Goal: Task Accomplishment & Management: Complete application form

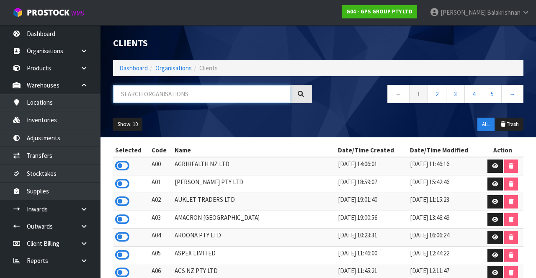
click at [207, 96] on input "text" at bounding box center [201, 94] width 177 height 18
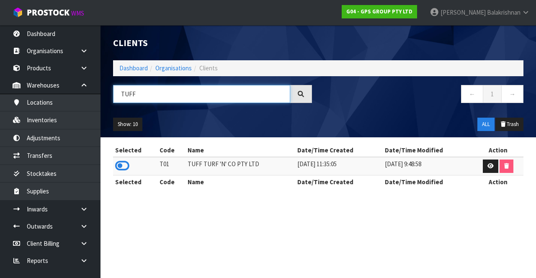
type input "TUFF"
click at [119, 160] on icon at bounding box center [122, 166] width 14 height 13
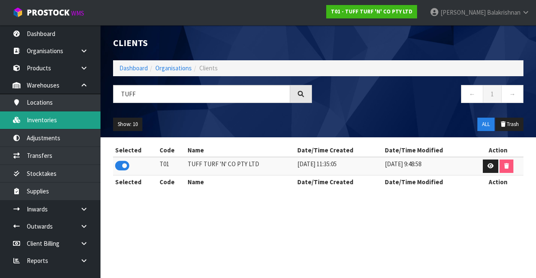
click at [34, 122] on link "Inventories" at bounding box center [50, 119] width 101 height 17
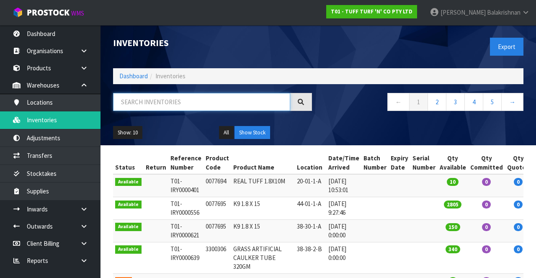
click at [210, 110] on input "text" at bounding box center [201, 102] width 177 height 18
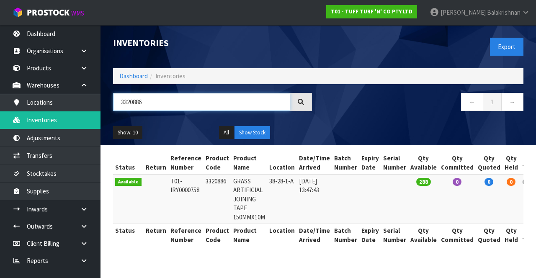
type input "3320886"
copy td "3320886"
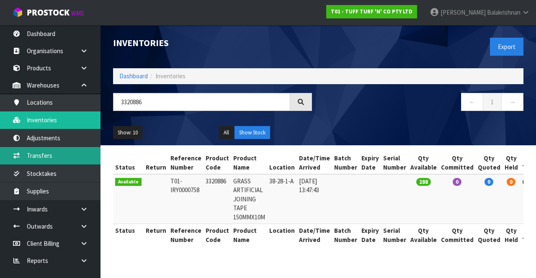
click at [29, 153] on link "Transfers" at bounding box center [50, 155] width 101 height 17
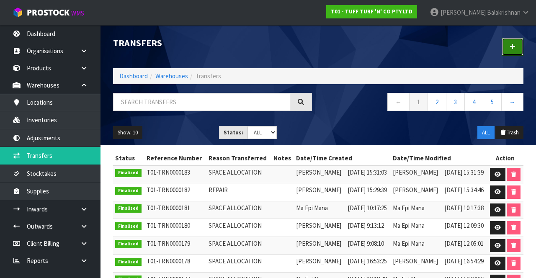
click at [513, 50] on link at bounding box center [513, 47] width 22 height 18
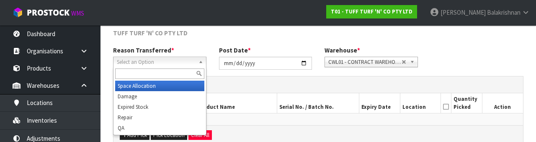
scroll to position [100, 0]
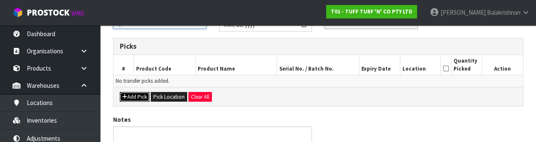
click at [130, 92] on button "Add Pick" at bounding box center [135, 97] width 30 height 10
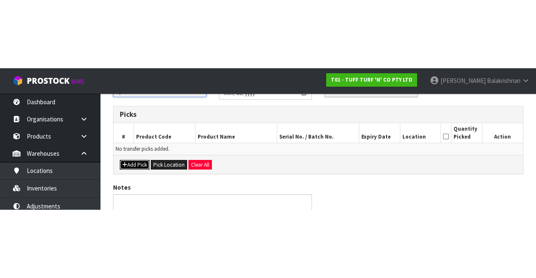
scroll to position [48, 0]
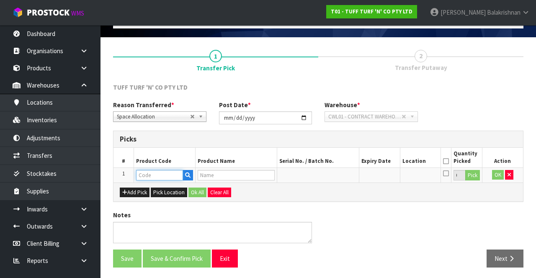
click at [161, 176] on input "text" at bounding box center [159, 175] width 47 height 10
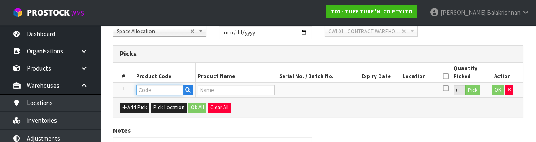
scroll to position [147, 0]
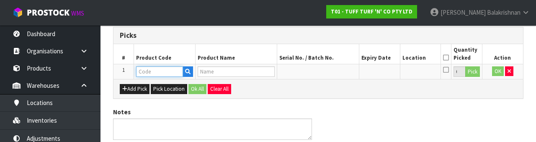
type input "3320886"
type input "GRASS ARTIFICIAL JOINING TAPE 150MMX10M"
type input "3320886"
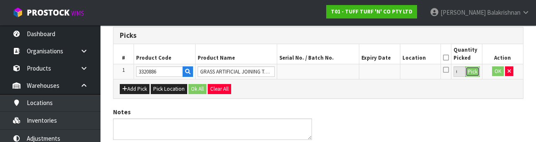
click at [475, 75] on button "Pick" at bounding box center [473, 71] width 15 height 11
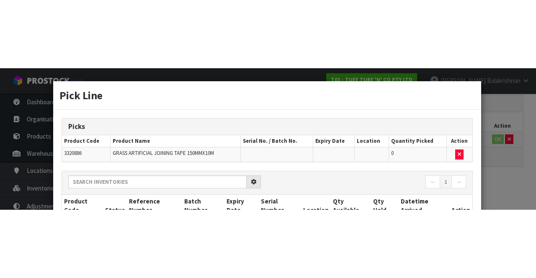
scroll to position [48, 0]
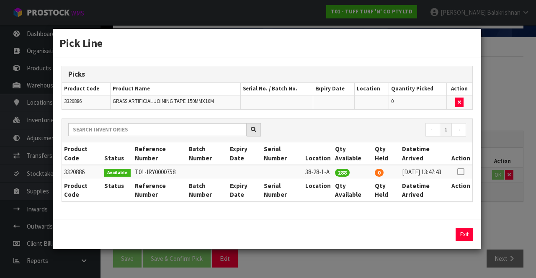
click at [462, 172] on icon at bounding box center [461, 172] width 7 height 0
click at [439, 236] on button "Assign Pick" at bounding box center [436, 234] width 34 height 13
type input "288"
click at [470, 241] on button "Exit" at bounding box center [465, 234] width 18 height 13
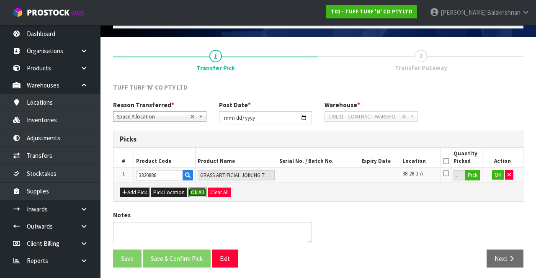
click at [199, 194] on button "Ok All" at bounding box center [198, 193] width 18 height 10
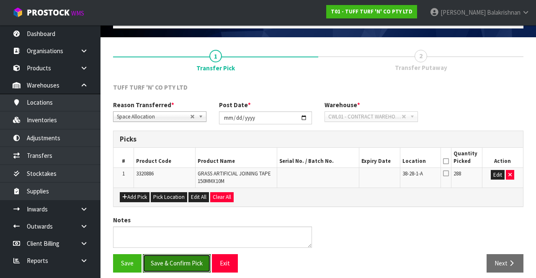
click at [187, 265] on button "Save & Confirm Pick" at bounding box center [177, 263] width 68 height 18
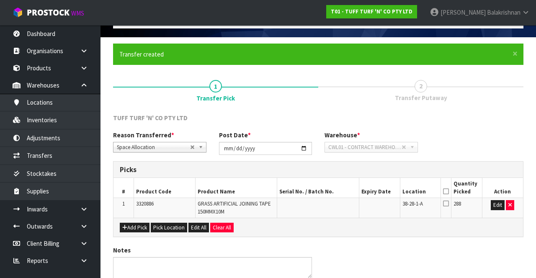
scroll to position [0, 0]
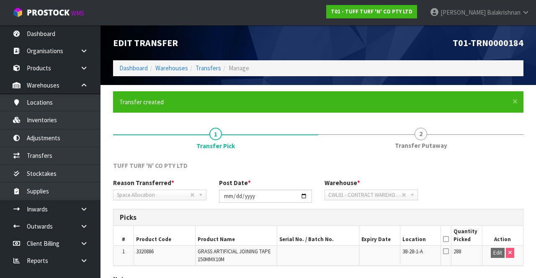
click at [446, 239] on icon at bounding box center [446, 239] width 6 height 0
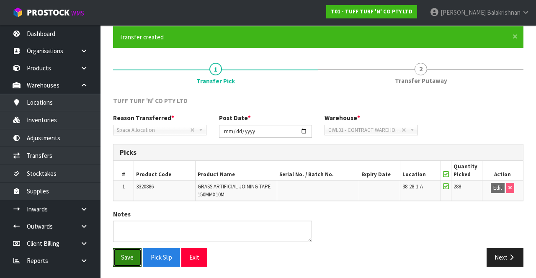
click at [124, 256] on button "Save" at bounding box center [127, 258] width 28 height 18
click at [520, 249] on button "Next" at bounding box center [505, 258] width 37 height 18
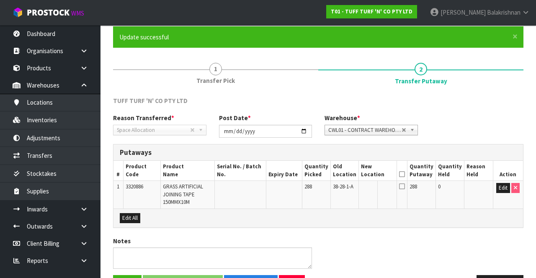
scroll to position [91, 0]
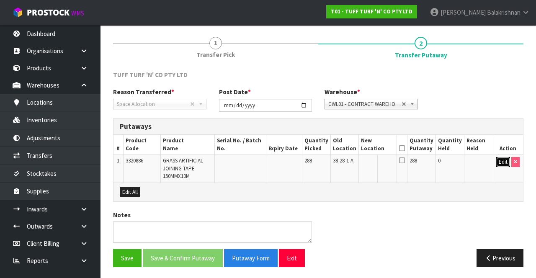
click at [502, 162] on button "Edit" at bounding box center [504, 162] width 14 height 10
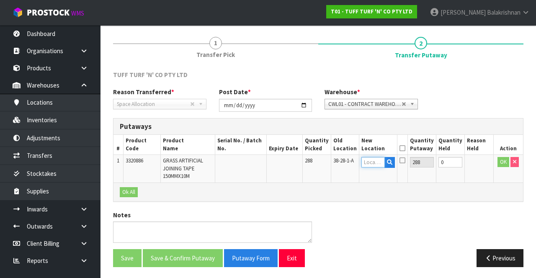
click at [382, 159] on input "text" at bounding box center [373, 162] width 23 height 10
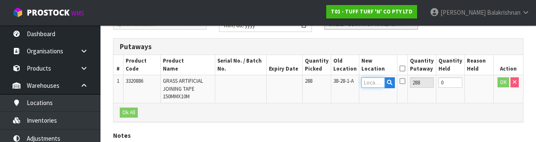
scroll to position [177, 0]
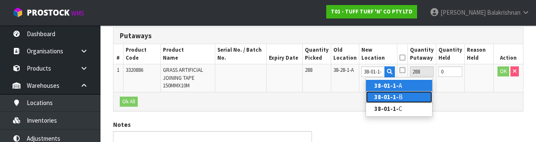
click at [401, 96] on link "38-01-1- B" at bounding box center [399, 96] width 66 height 11
type input "38-01-1-B"
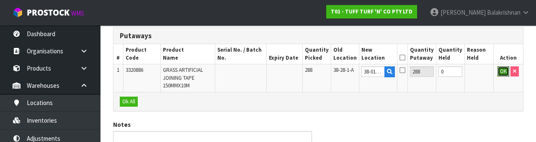
click at [503, 71] on button "OK" at bounding box center [504, 71] width 12 height 10
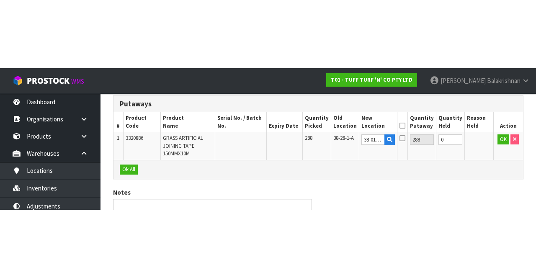
scroll to position [91, 0]
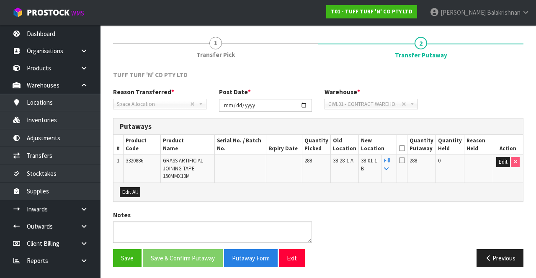
click at [405, 148] on icon at bounding box center [402, 148] width 6 height 0
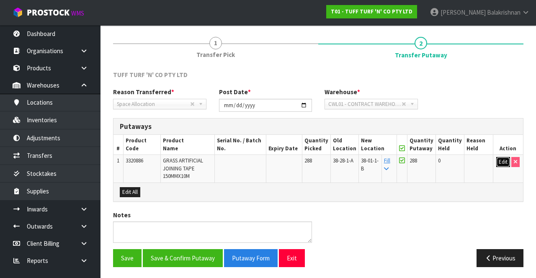
click at [499, 165] on button "Edit" at bounding box center [504, 162] width 14 height 10
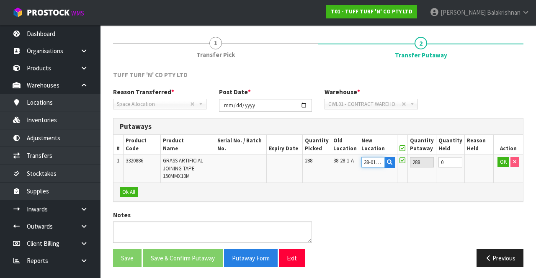
click at [381, 163] on input "38-01-1-B" at bounding box center [373, 162] width 23 height 10
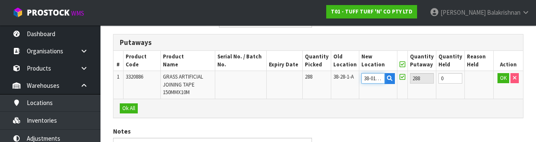
scroll to position [177, 0]
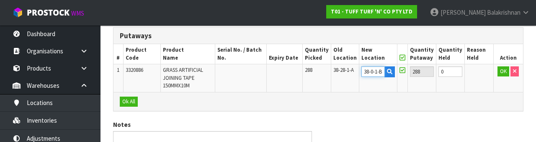
type input "38-08-1-B"
click at [504, 68] on button "OK" at bounding box center [504, 71] width 12 height 10
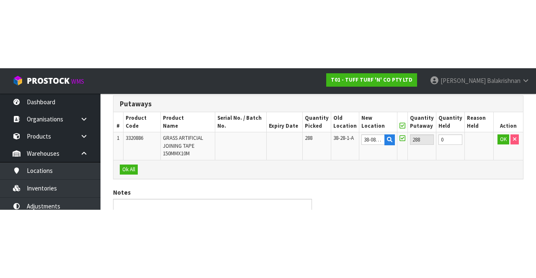
scroll to position [91, 0]
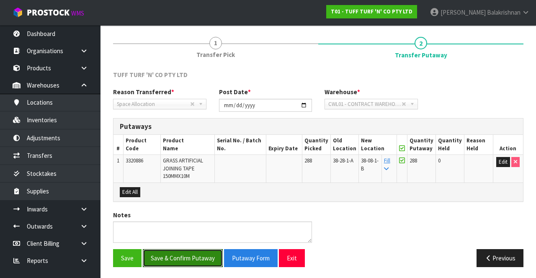
click at [182, 258] on button "Save & Confirm Putaway" at bounding box center [183, 258] width 80 height 18
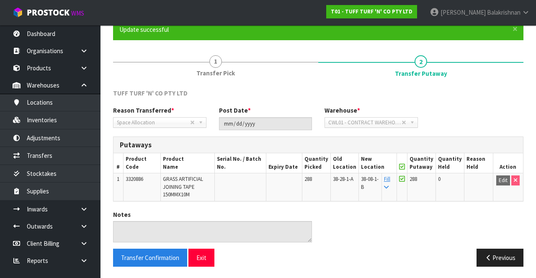
scroll to position [0, 0]
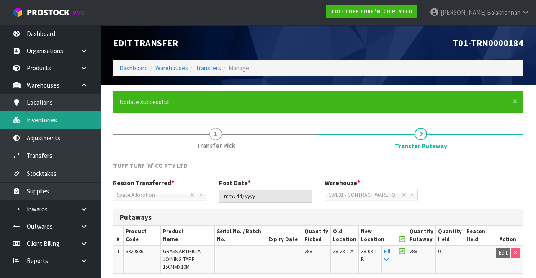
click at [59, 120] on link "Inventories" at bounding box center [50, 119] width 101 height 17
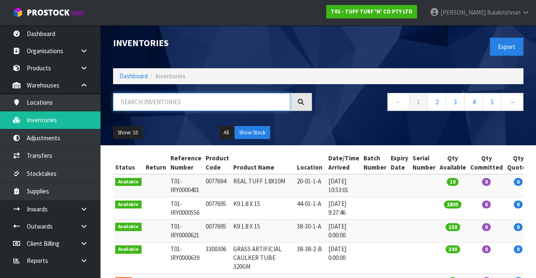
click at [202, 99] on input "text" at bounding box center [201, 102] width 177 height 18
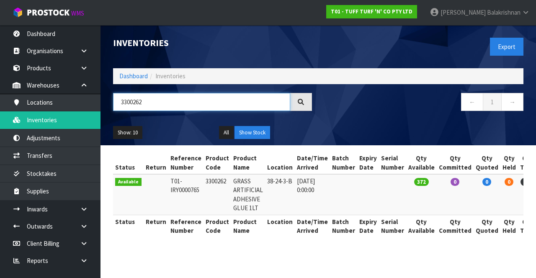
type input "3300262"
click at [207, 181] on td "3300262" at bounding box center [218, 194] width 28 height 41
copy td "3300262"
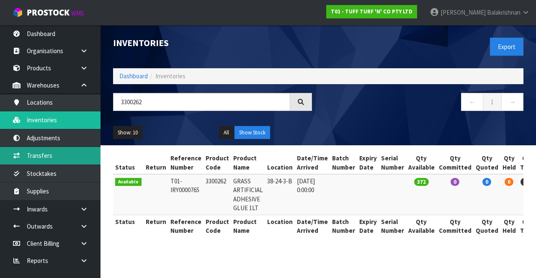
click at [33, 160] on link "Transfers" at bounding box center [50, 155] width 101 height 17
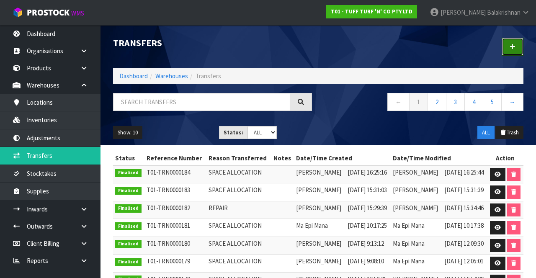
click at [515, 53] on link at bounding box center [513, 47] width 22 height 18
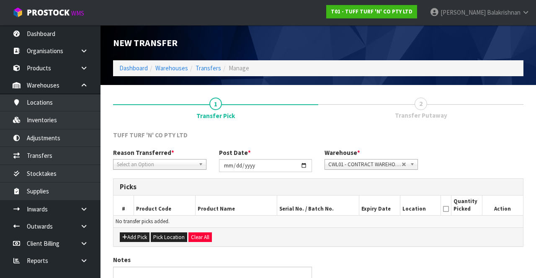
click at [171, 154] on span "*" at bounding box center [172, 153] width 3 height 8
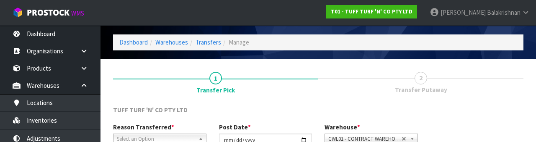
scroll to position [100, 0]
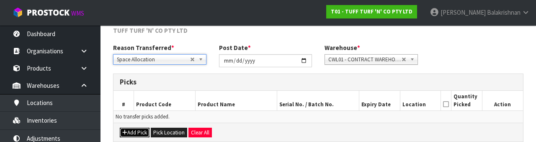
click at [133, 131] on button "Add Pick" at bounding box center [135, 132] width 30 height 10
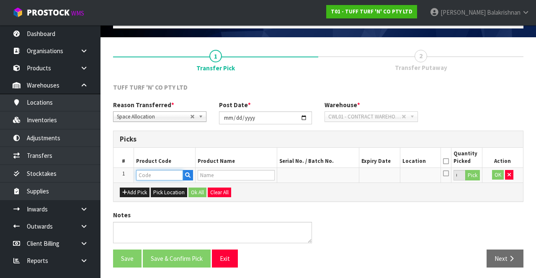
click at [167, 175] on input "text" at bounding box center [159, 175] width 47 height 10
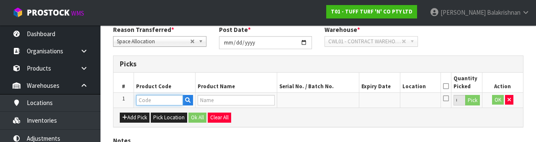
scroll to position [147, 0]
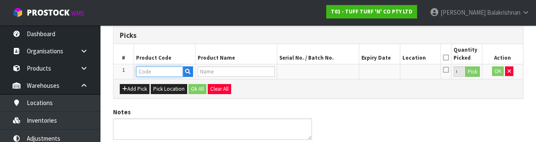
type input "3300262"
type input "GRASS ARTIFICIAL ADHESIVE GLUE 1LT"
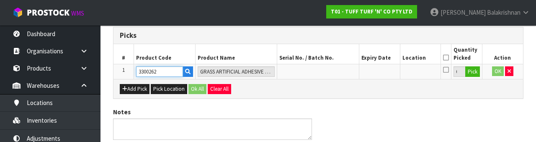
type input "3300262"
click at [478, 74] on button "Pick" at bounding box center [473, 71] width 15 height 11
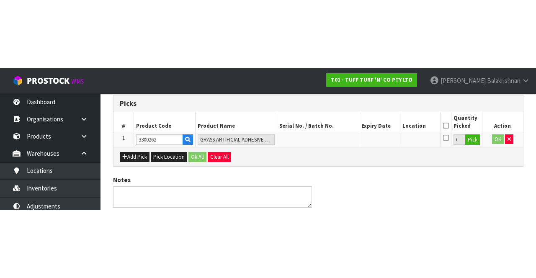
scroll to position [48, 0]
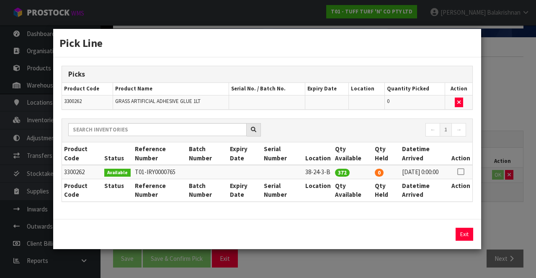
click at [462, 172] on icon at bounding box center [461, 172] width 7 height 0
click at [435, 240] on button "Assign Pick" at bounding box center [436, 234] width 34 height 13
type input "372"
click at [468, 238] on button "Exit" at bounding box center [465, 234] width 18 height 13
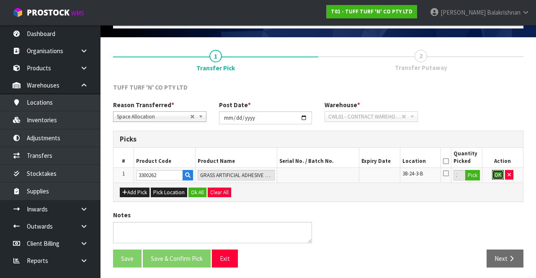
click at [501, 178] on button "OK" at bounding box center [498, 175] width 12 height 10
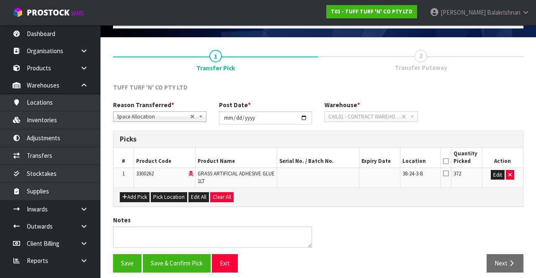
click at [454, 163] on th "Quantity Picked" at bounding box center [467, 158] width 31 height 20
click at [447, 161] on icon at bounding box center [446, 161] width 6 height 0
click at [170, 264] on button "Save & Confirm Pick" at bounding box center [177, 263] width 68 height 18
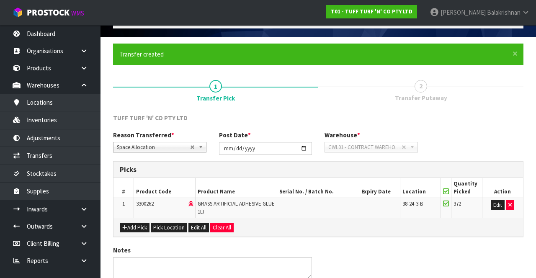
scroll to position [0, 0]
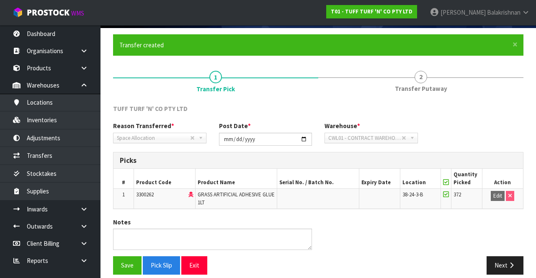
scroll to position [65, 0]
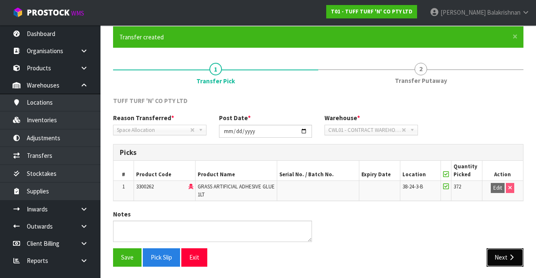
click at [510, 256] on icon "button" at bounding box center [512, 257] width 8 height 6
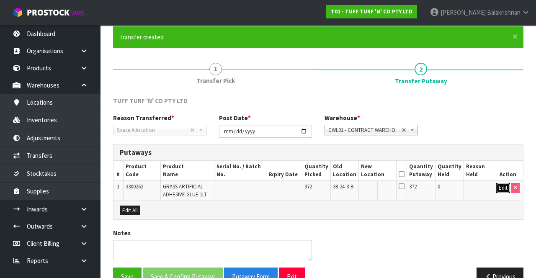
click at [499, 185] on button "Edit" at bounding box center [504, 188] width 14 height 10
click at [382, 185] on input "text" at bounding box center [373, 188] width 23 height 10
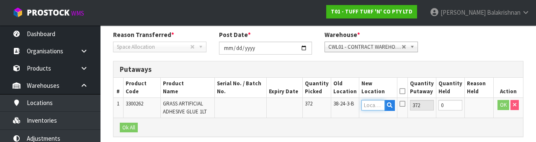
scroll to position [177, 0]
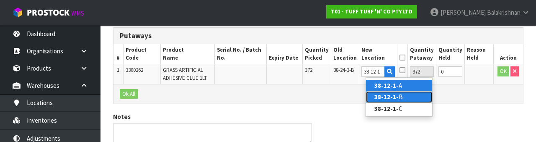
click at [407, 91] on link "38-12-1- B" at bounding box center [399, 96] width 66 height 11
type input "38-12-1-B"
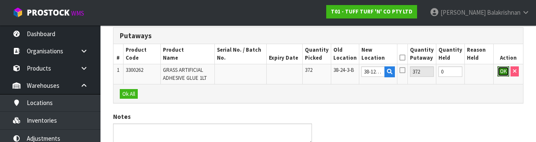
click at [500, 72] on button "OK" at bounding box center [504, 71] width 12 height 10
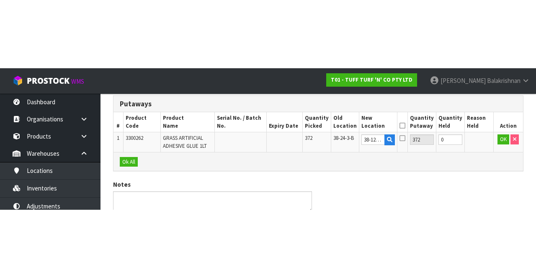
scroll to position [83, 0]
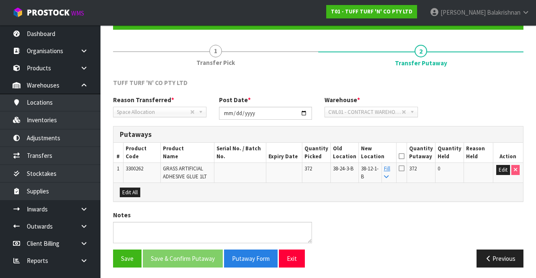
click at [405, 157] on icon at bounding box center [402, 156] width 6 height 0
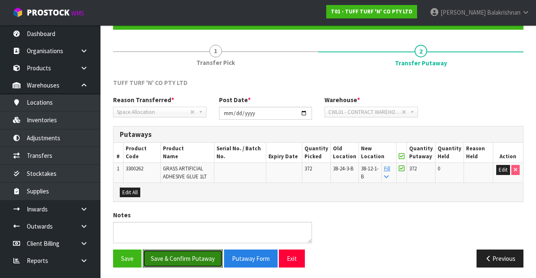
click at [194, 256] on button "Save & Confirm Putaway" at bounding box center [183, 259] width 80 height 18
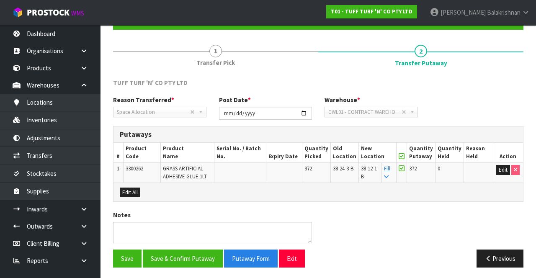
scroll to position [0, 0]
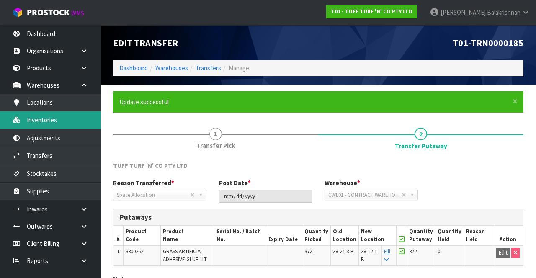
click at [54, 122] on link "Inventories" at bounding box center [50, 119] width 101 height 17
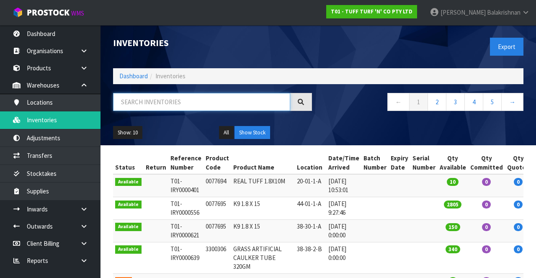
click at [203, 104] on input "text" at bounding box center [201, 102] width 177 height 18
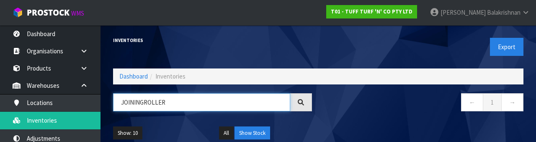
click at [144, 104] on input "JOININGROLLER" at bounding box center [201, 102] width 177 height 18
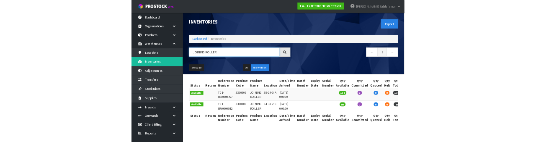
scroll to position [0, 14]
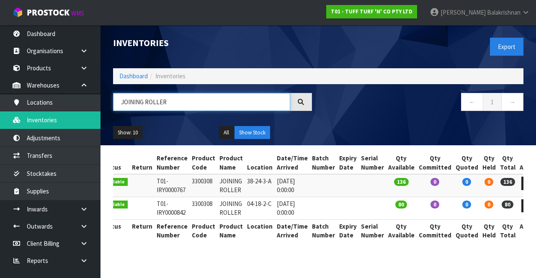
type input "JOINING ROLLER"
click at [337, 189] on td at bounding box center [348, 185] width 22 height 23
copy td "3300308"
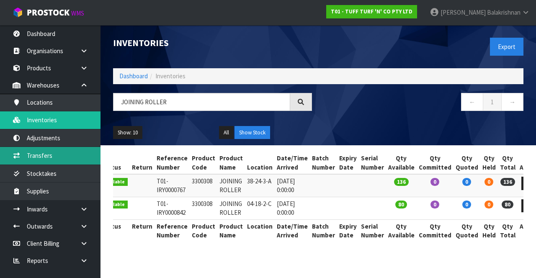
click at [61, 158] on link "Transfers" at bounding box center [50, 155] width 101 height 17
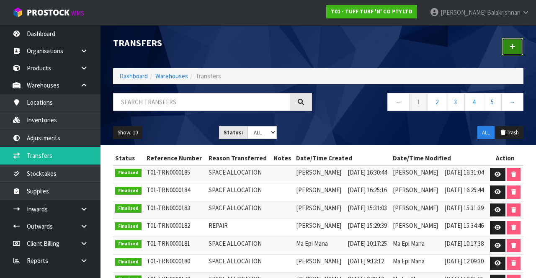
click at [516, 46] on link at bounding box center [513, 47] width 22 height 18
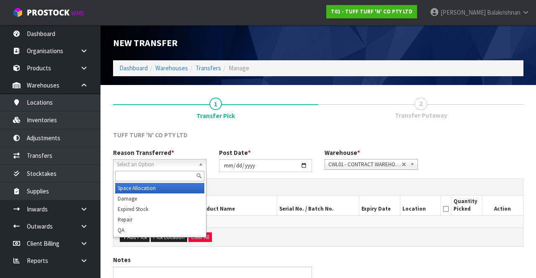
click at [165, 160] on span "Select an Option" at bounding box center [156, 165] width 78 height 10
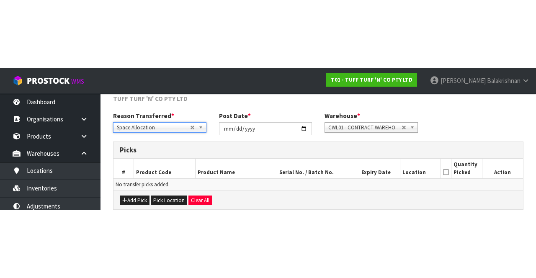
scroll to position [45, 0]
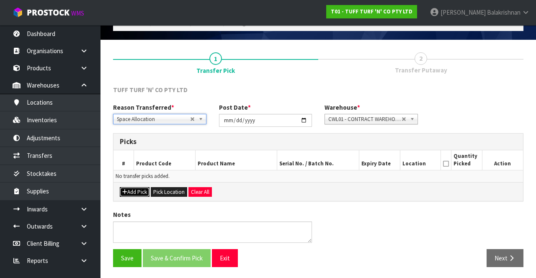
click at [134, 190] on button "Add Pick" at bounding box center [135, 192] width 30 height 10
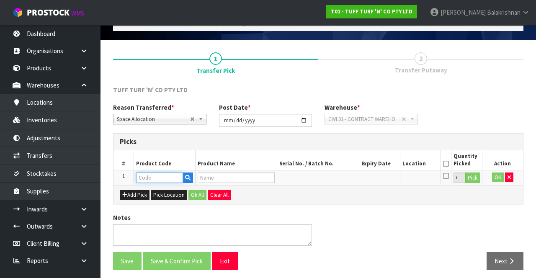
click at [171, 176] on input "text" at bounding box center [159, 178] width 47 height 10
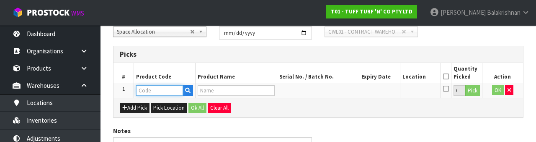
scroll to position [147, 0]
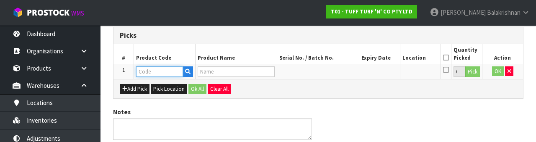
type input "3300308"
type input "JOINING ROLLER"
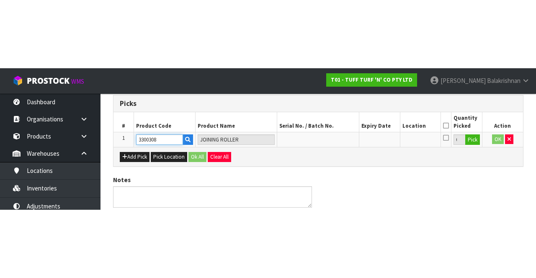
scroll to position [48, 0]
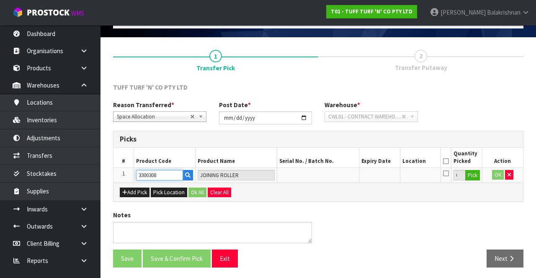
type input "3300308"
click at [474, 171] on button "Pick" at bounding box center [473, 175] width 15 height 11
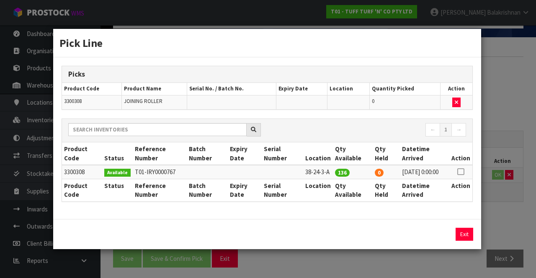
click at [464, 172] on icon at bounding box center [461, 172] width 7 height 0
click at [439, 237] on button "Assign Pick" at bounding box center [436, 234] width 34 height 13
type input "136"
click at [463, 238] on button "Exit" at bounding box center [465, 234] width 18 height 13
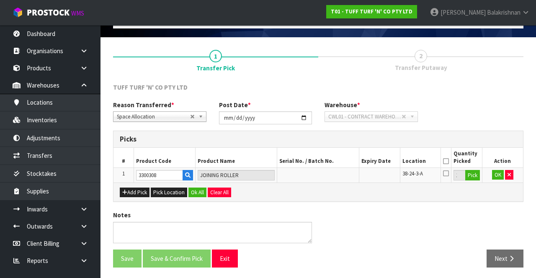
click at [448, 161] on icon at bounding box center [446, 161] width 6 height 0
click at [502, 170] on button "OK" at bounding box center [498, 175] width 12 height 10
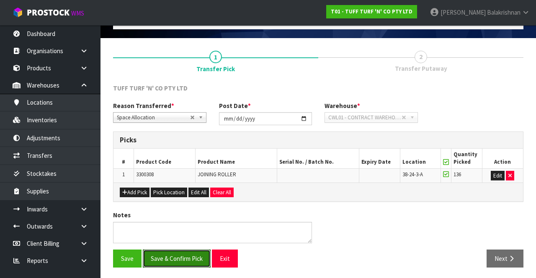
click at [182, 256] on button "Save & Confirm Pick" at bounding box center [177, 259] width 68 height 18
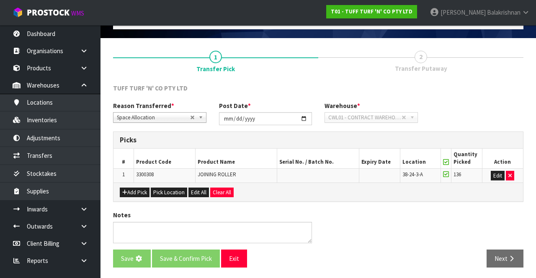
scroll to position [0, 0]
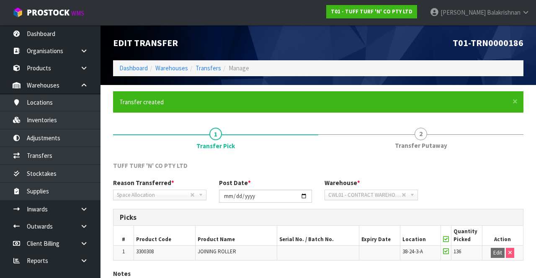
scroll to position [59, 0]
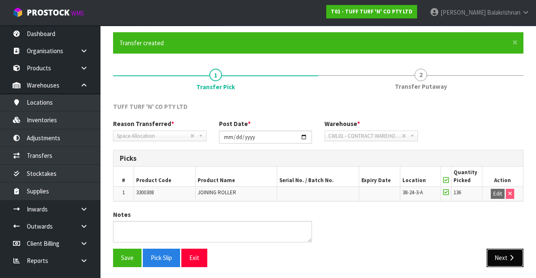
click at [508, 255] on icon "button" at bounding box center [512, 258] width 8 height 6
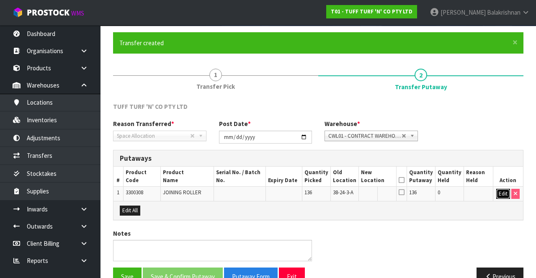
click at [500, 192] on button "Edit" at bounding box center [504, 194] width 14 height 10
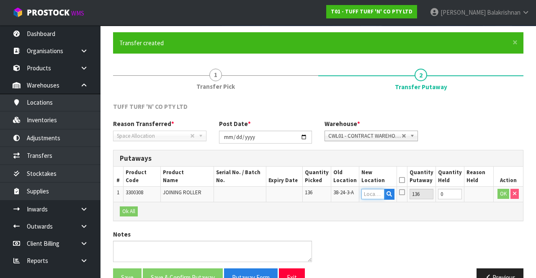
click at [382, 191] on input "text" at bounding box center [373, 194] width 23 height 10
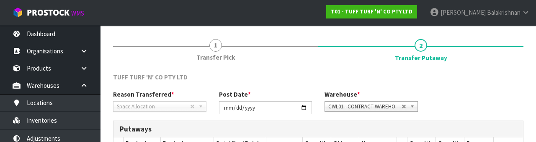
scroll to position [177, 0]
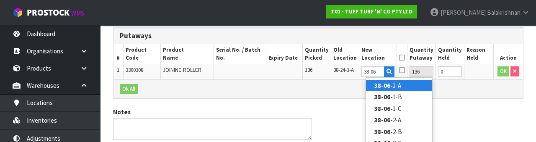
click at [403, 87] on link "38-06- 1-A" at bounding box center [399, 85] width 66 height 11
type input "38-06-1-A"
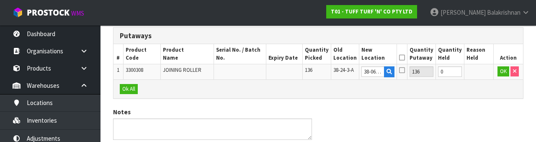
click at [405, 57] on icon at bounding box center [402, 57] width 6 height 0
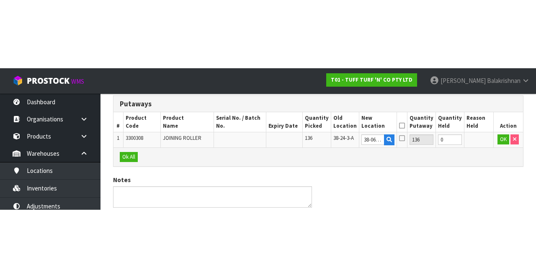
scroll to position [83, 0]
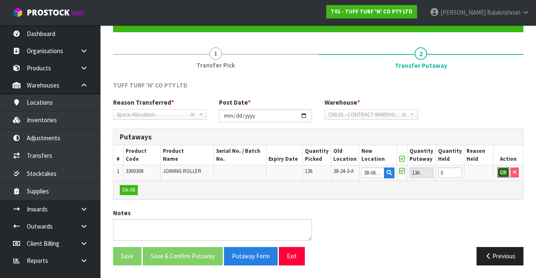
click at [500, 171] on button "OK" at bounding box center [504, 173] width 12 height 10
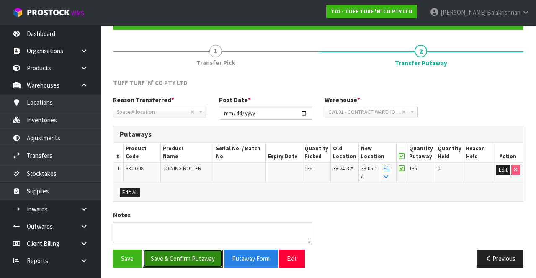
click at [194, 254] on button "Save & Confirm Putaway" at bounding box center [183, 259] width 80 height 18
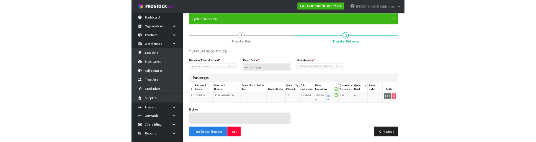
scroll to position [60, 0]
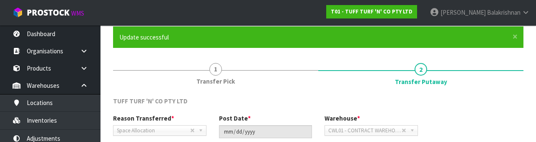
click at [517, 13] on span "Balakrishnan" at bounding box center [504, 12] width 34 height 8
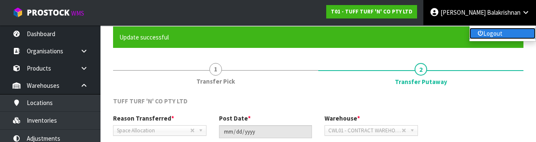
click at [505, 36] on link "Logout" at bounding box center [503, 33] width 66 height 11
